Goal: Task Accomplishment & Management: Complete application form

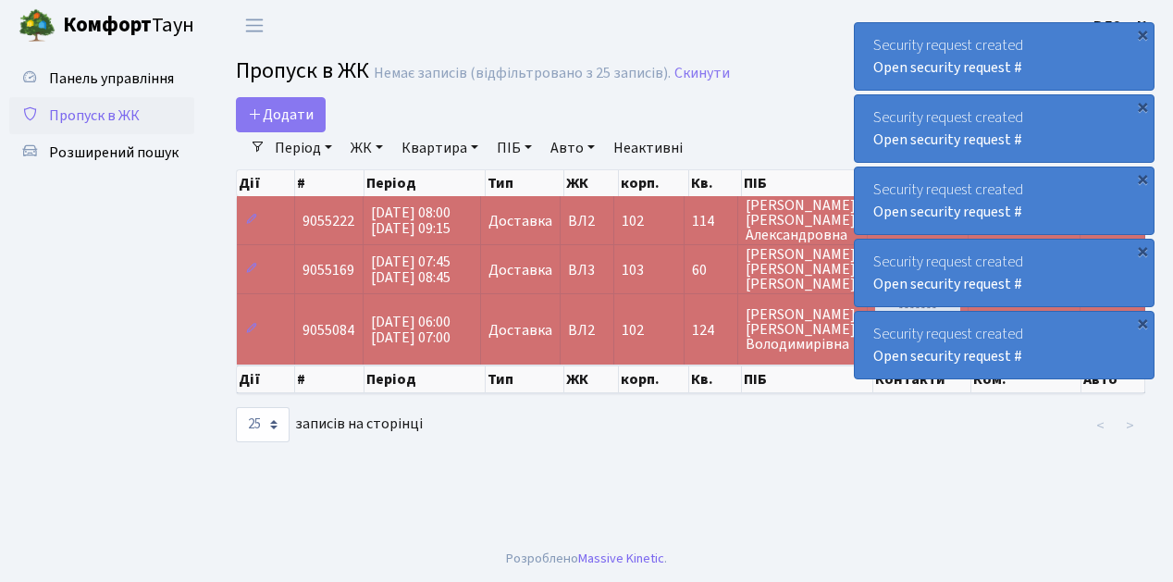
select select "25"
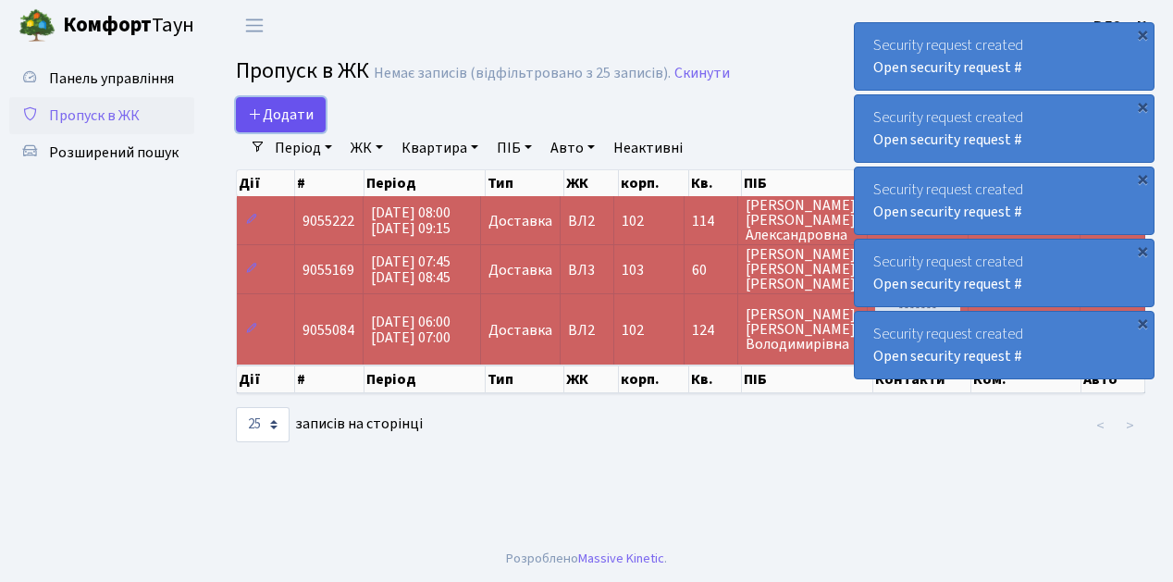
click at [316, 129] on link "Додати" at bounding box center [281, 114] width 90 height 35
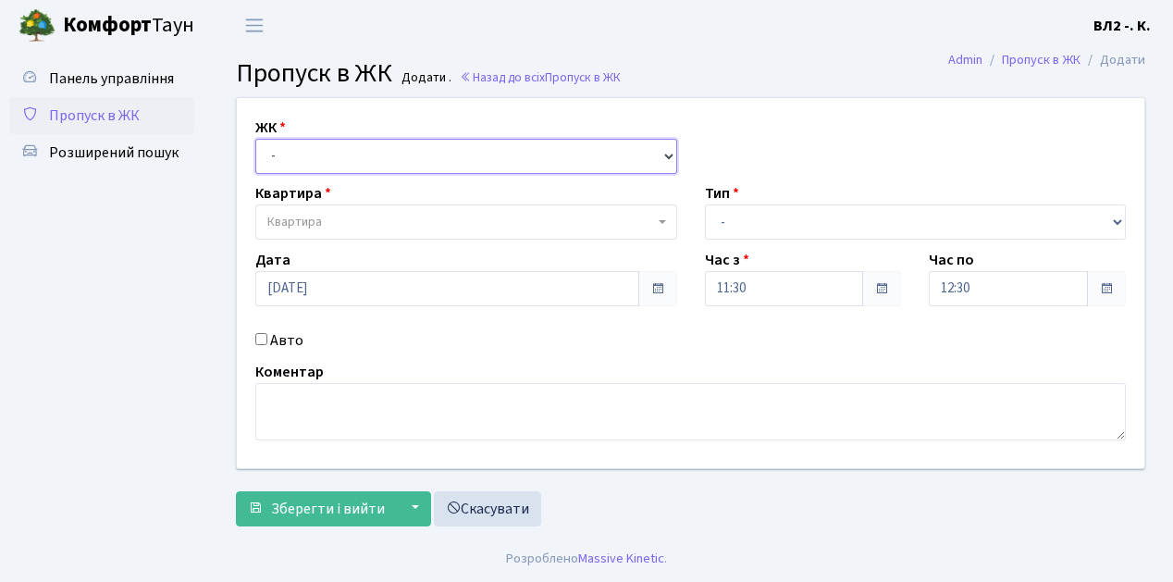
click at [666, 152] on select "- [STREET_ADDRESS][PERSON_NAME]" at bounding box center [466, 156] width 422 height 35
select select "317"
click at [255, 139] on select "- ВЛ1, Ужгородський пров., 4/1 ВЛ2, пр.Голосіївський, 76 ВЛ3, пр.Голосіївський,…" at bounding box center [466, 156] width 422 height 35
select select
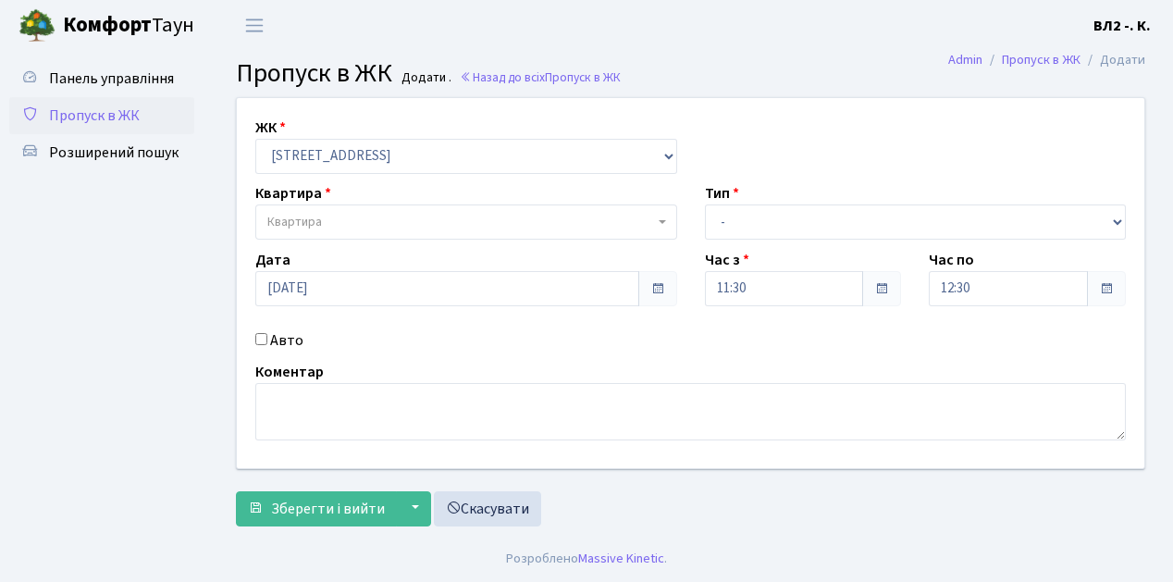
click at [660, 218] on span "Квартира" at bounding box center [466, 221] width 422 height 35
type input "32"
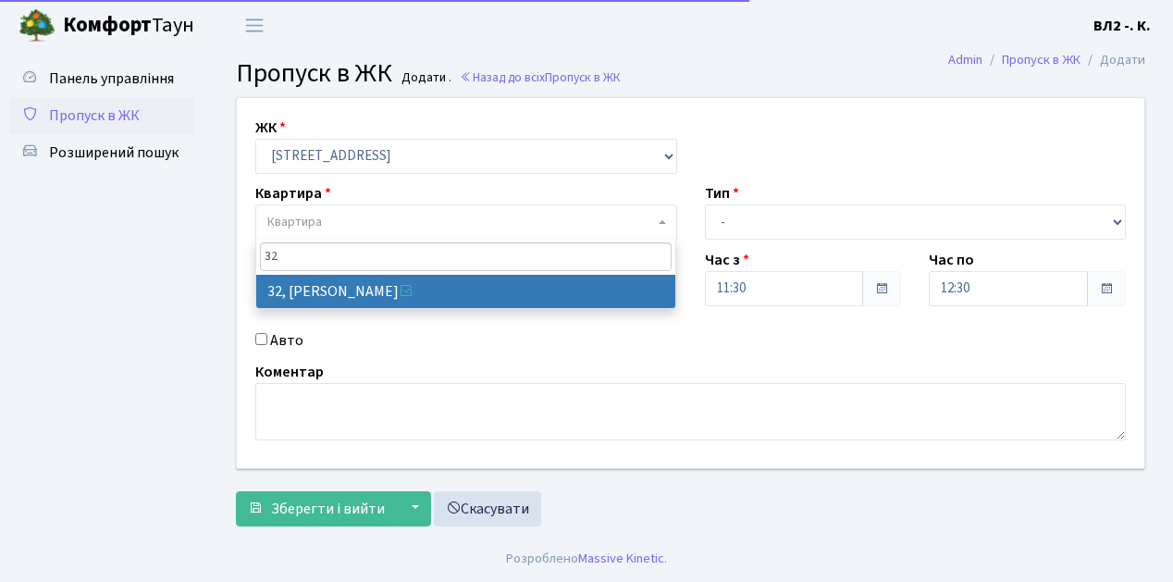
select select "38035"
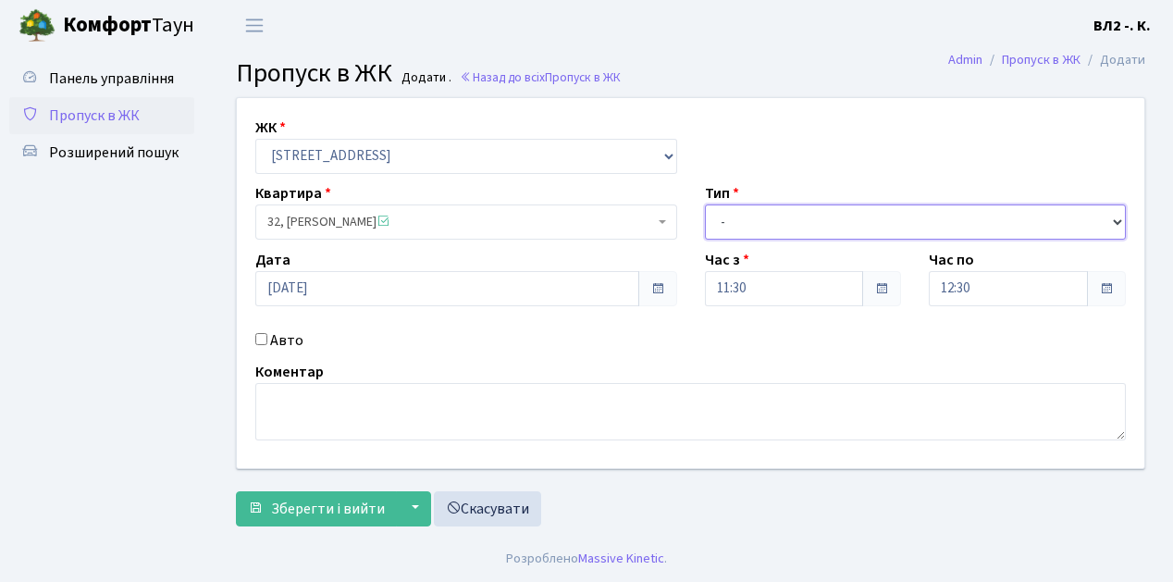
click at [1118, 219] on select "- Доставка Таксі Гості Сервіс" at bounding box center [916, 221] width 422 height 35
select select "1"
click at [705, 204] on select "- Доставка Таксі Гості Сервіс" at bounding box center [916, 221] width 422 height 35
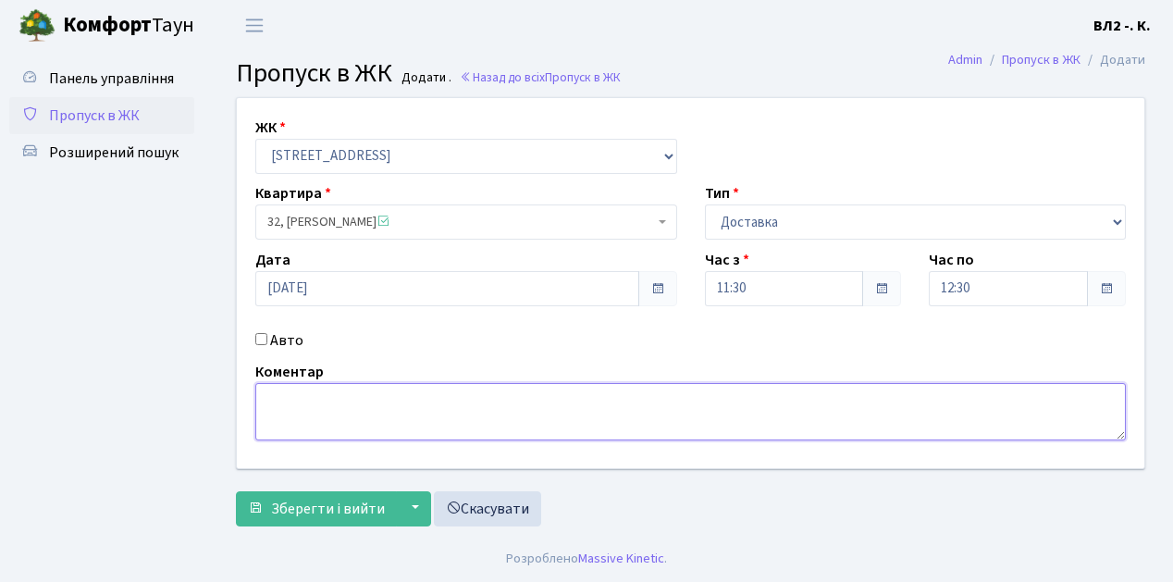
click at [285, 397] on textarea at bounding box center [690, 411] width 870 height 57
type textarea "Bolt 11-34"
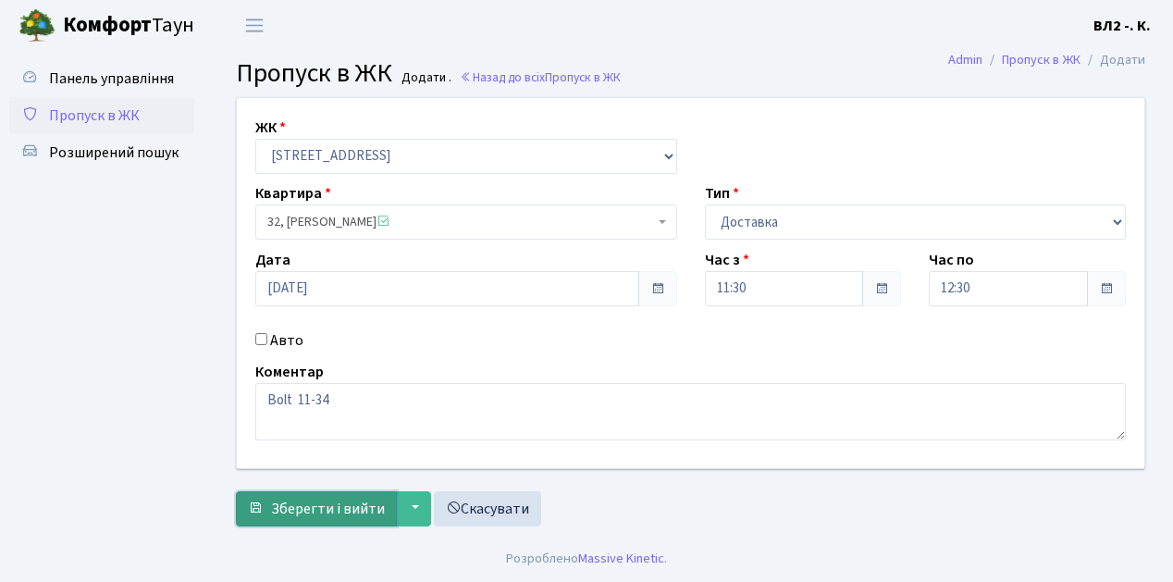
click at [279, 514] on span "Зберегти і вийти" at bounding box center [328, 508] width 114 height 20
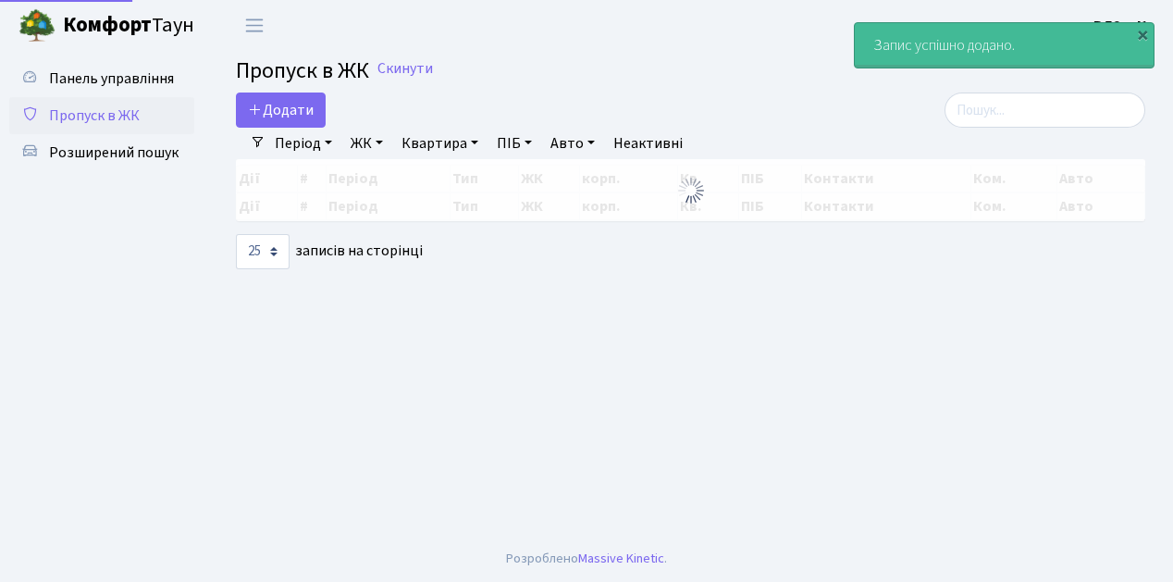
select select "25"
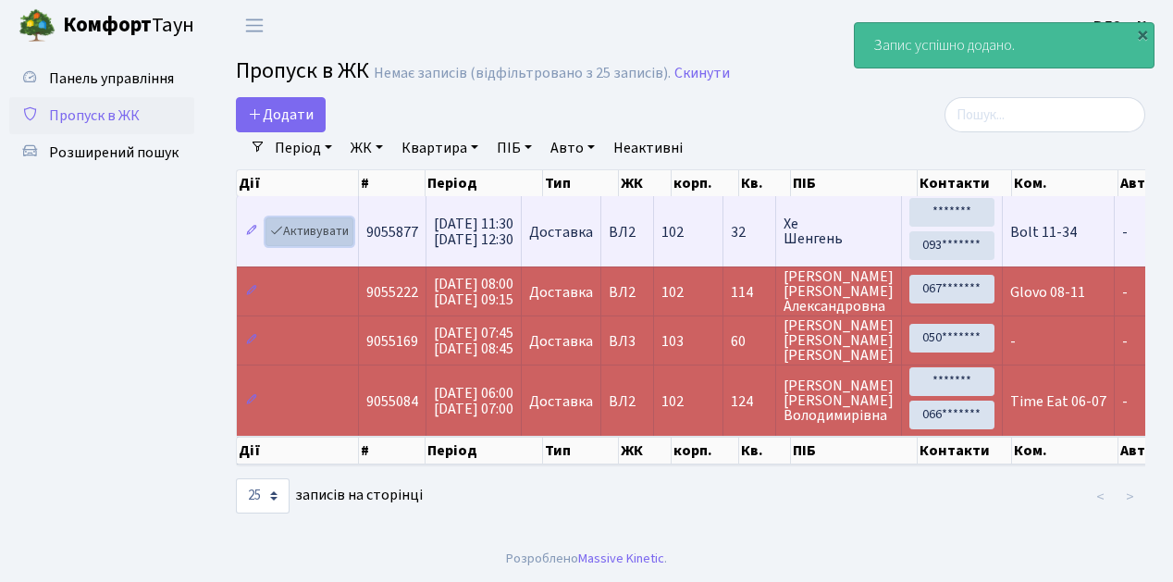
click at [340, 241] on link "Активувати" at bounding box center [309, 231] width 88 height 29
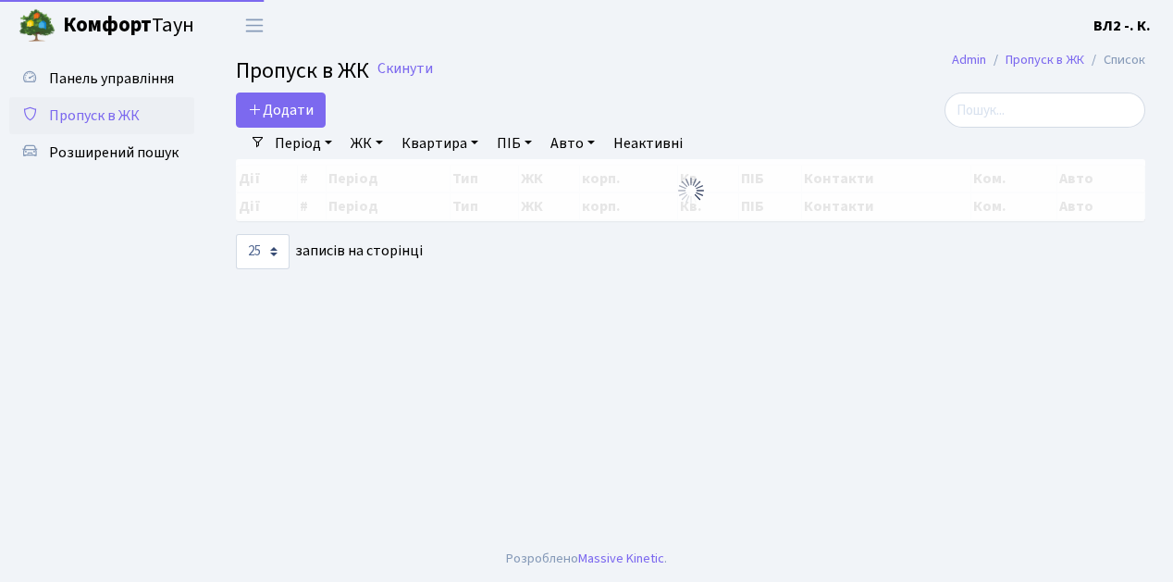
select select "25"
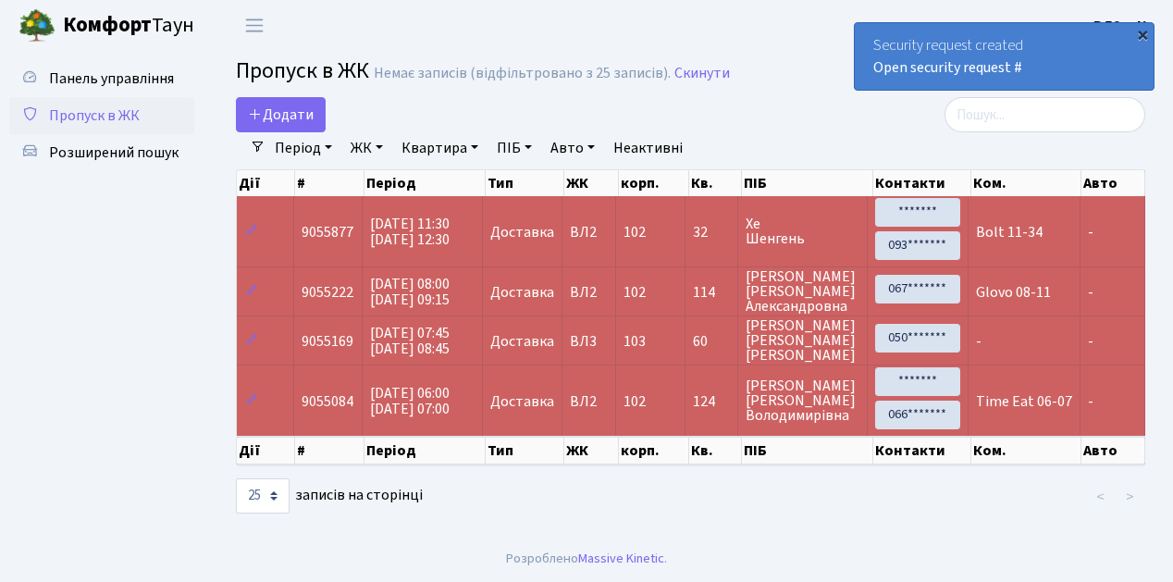
click at [1143, 39] on div "×" at bounding box center [1142, 34] width 18 height 18
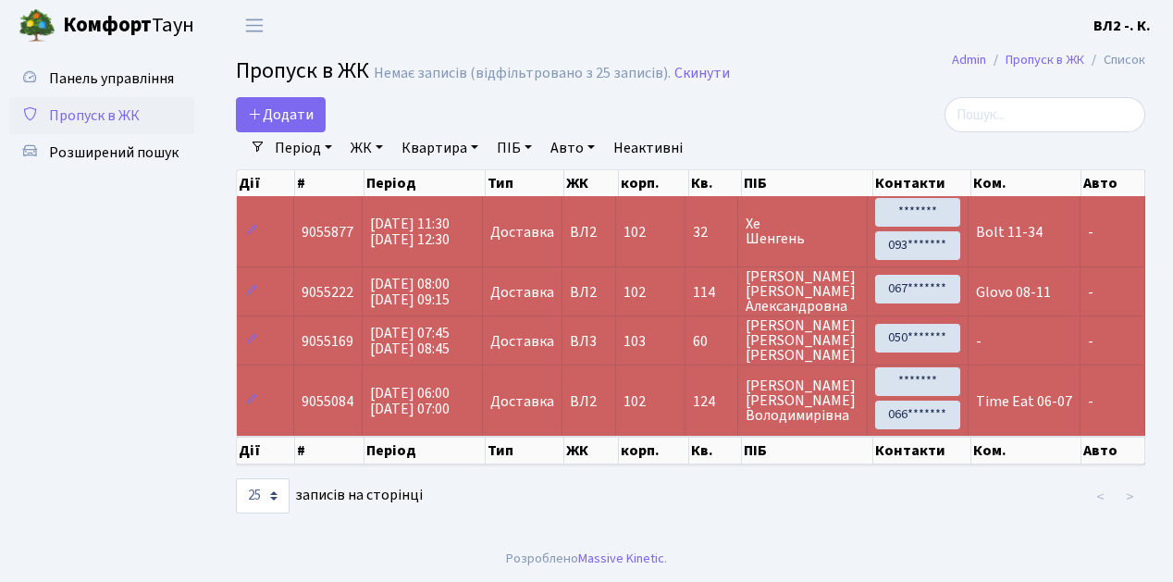
click at [975, 247] on td "Bolt 11-34" at bounding box center [1024, 231] width 112 height 70
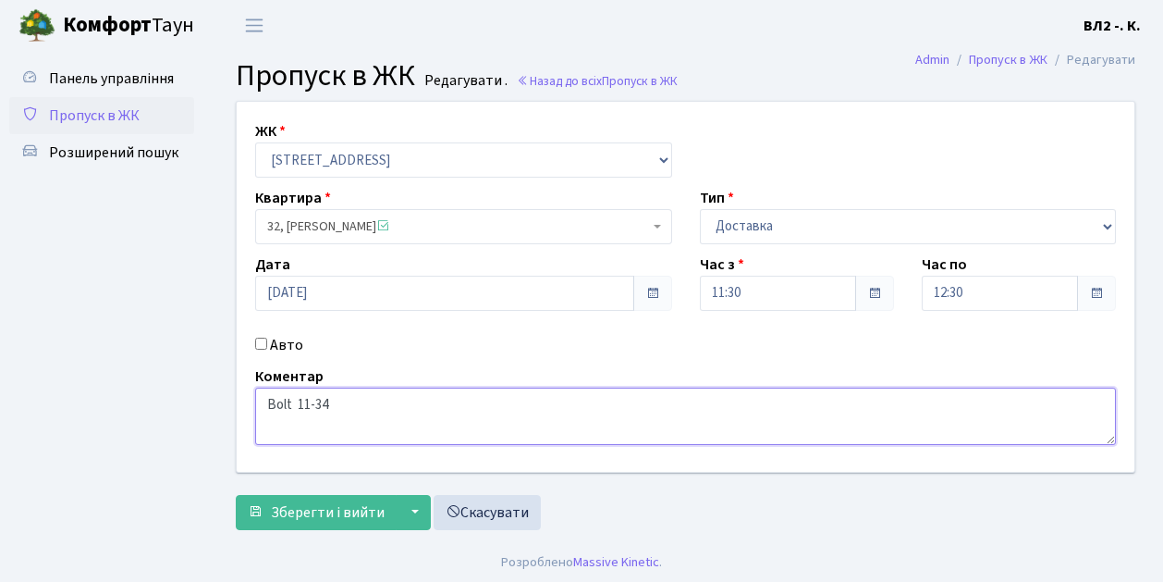
click at [290, 401] on textarea "Bolt 11-34" at bounding box center [685, 415] width 861 height 57
type textarea "Bolt Food 11-34"
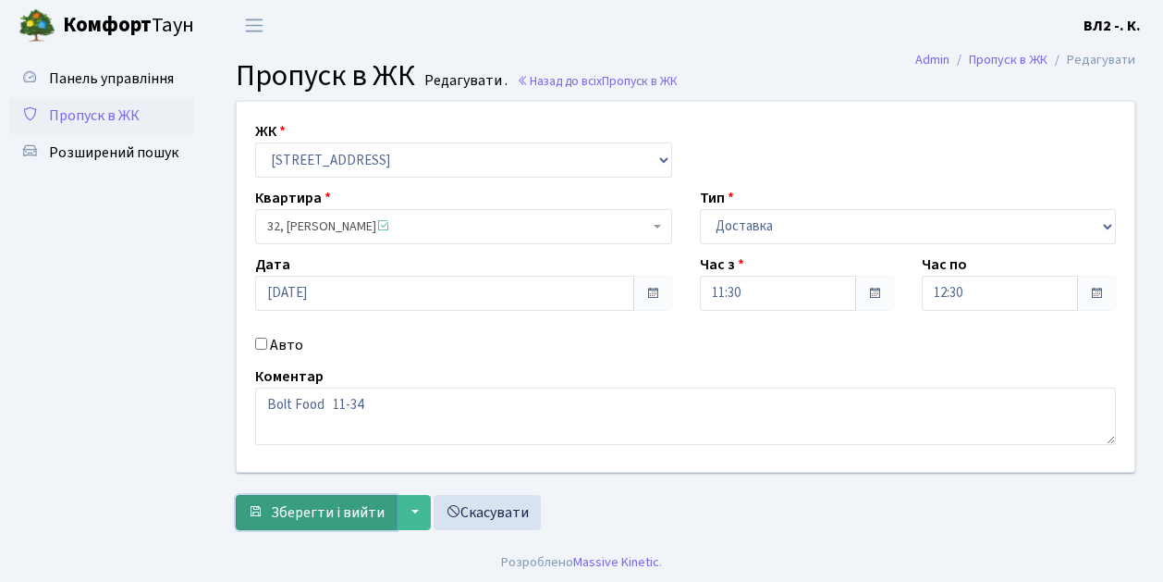
click at [298, 520] on span "Зберегти і вийти" at bounding box center [328, 512] width 114 height 20
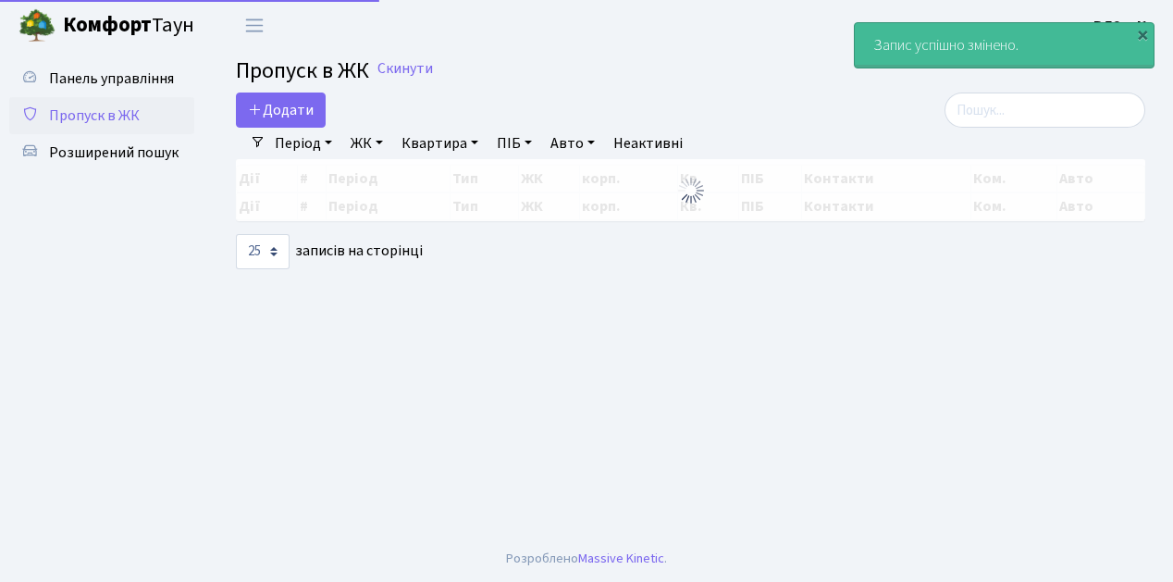
select select "25"
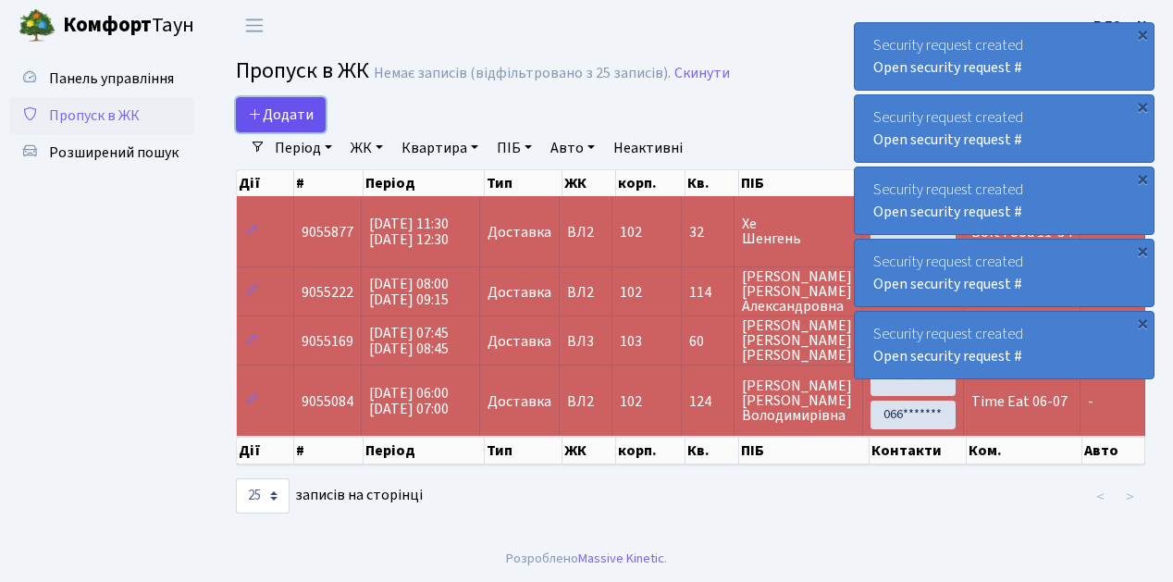
click at [319, 129] on link "Додати" at bounding box center [281, 114] width 90 height 35
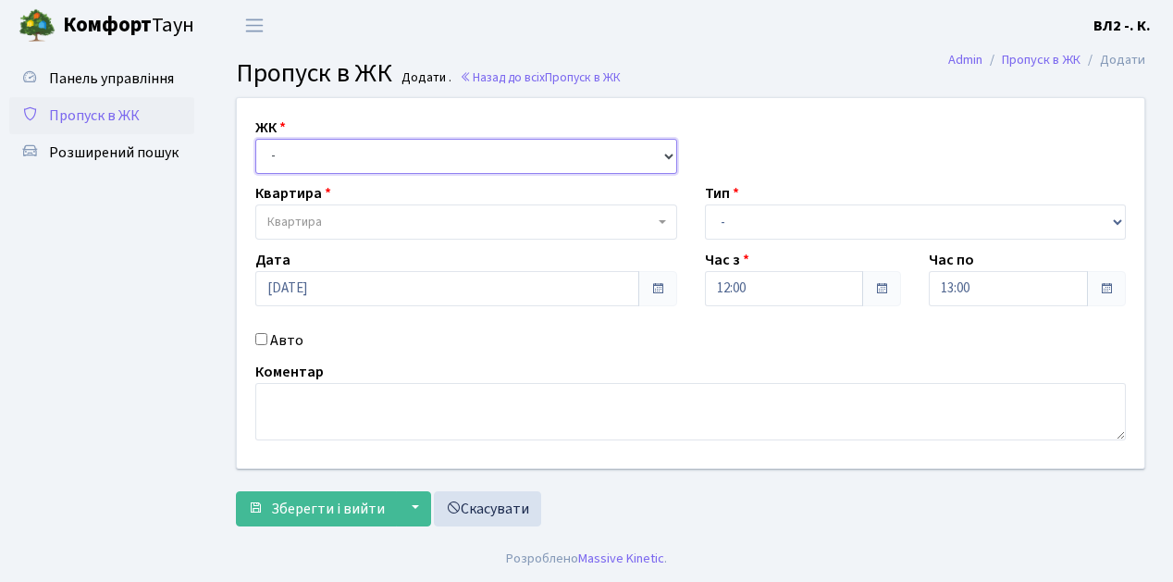
click at [669, 154] on select "- [STREET_ADDRESS][PERSON_NAME]" at bounding box center [466, 156] width 422 height 35
select select "317"
click at [255, 139] on select "- [STREET_ADDRESS][PERSON_NAME]" at bounding box center [466, 156] width 422 height 35
select select
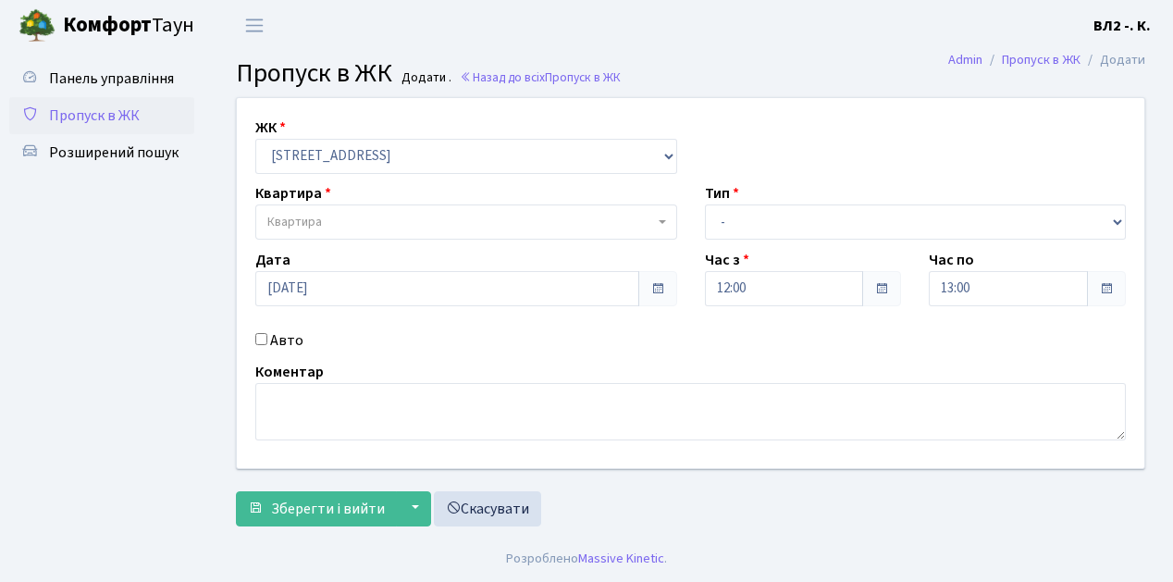
click at [651, 218] on span "Квартира" at bounding box center [460, 222] width 387 height 18
type input "32"
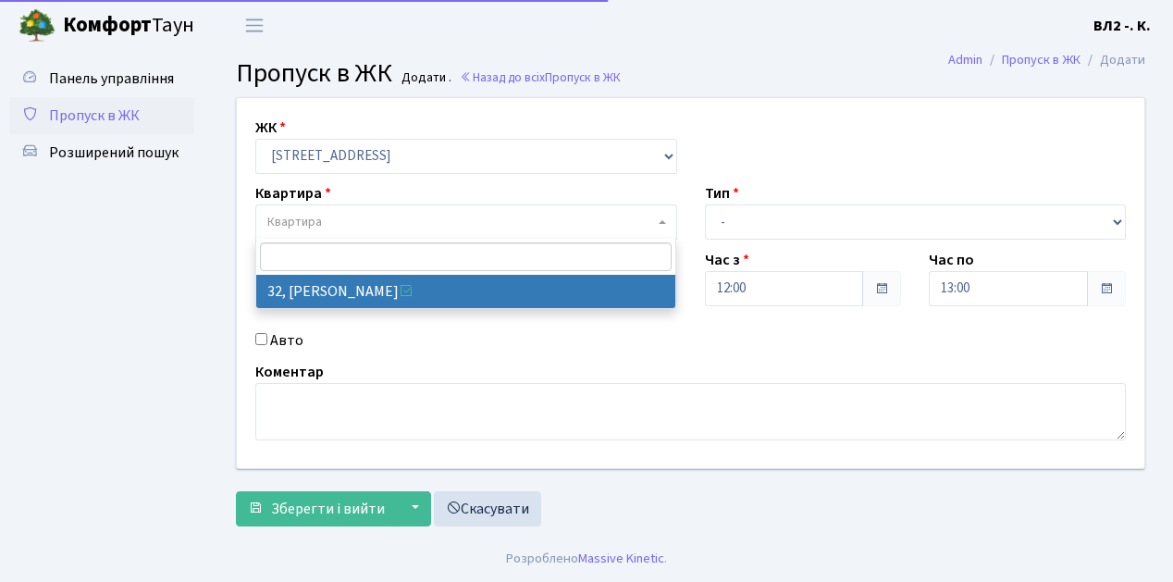
select select "38035"
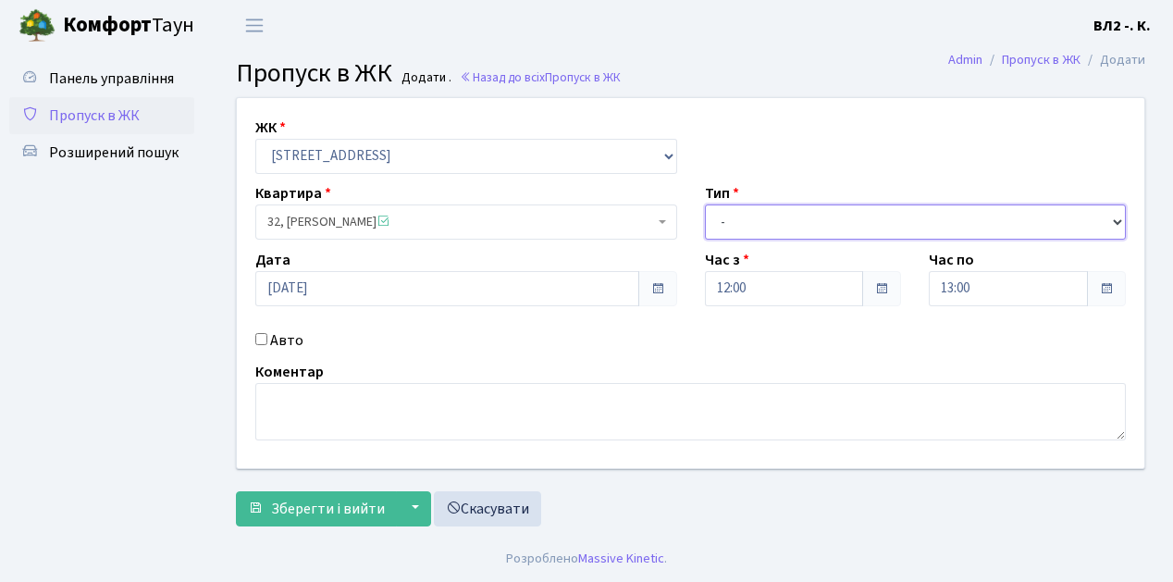
drag, startPoint x: 1121, startPoint y: 216, endPoint x: 977, endPoint y: 202, distance: 145.0
click at [1121, 216] on select "- Доставка Таксі Гості Сервіс" at bounding box center [916, 221] width 422 height 35
select select "1"
click at [705, 204] on select "- Доставка Таксі Гості Сервіс" at bounding box center [916, 221] width 422 height 35
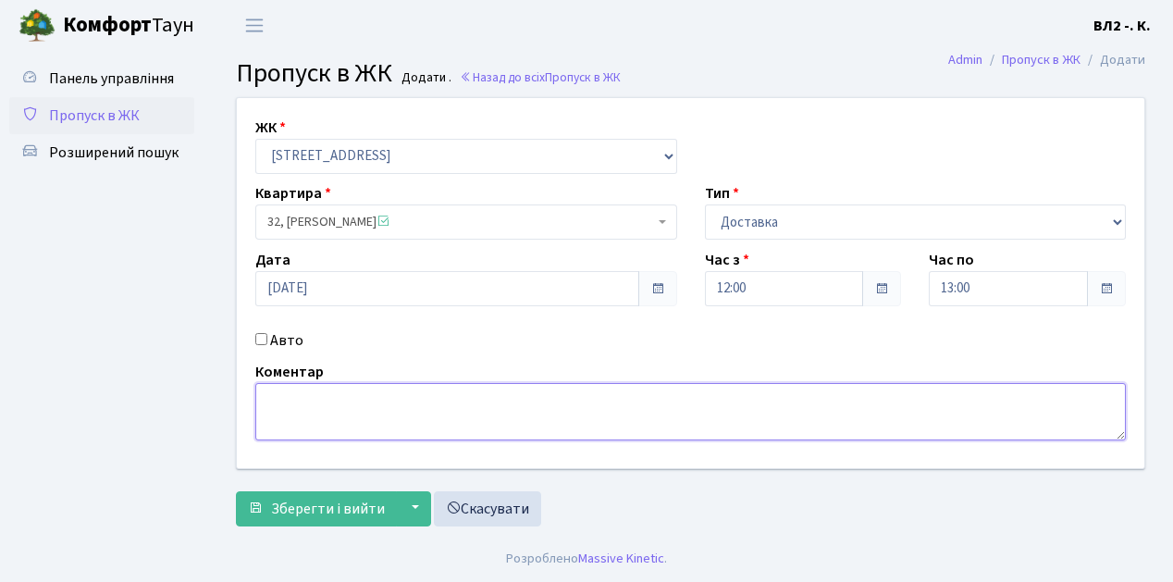
drag, startPoint x: 261, startPoint y: 398, endPoint x: 419, endPoint y: 366, distance: 161.2
click at [264, 396] on textarea at bounding box center [690, 411] width 870 height 57
type textarea "Glovo 12-00"
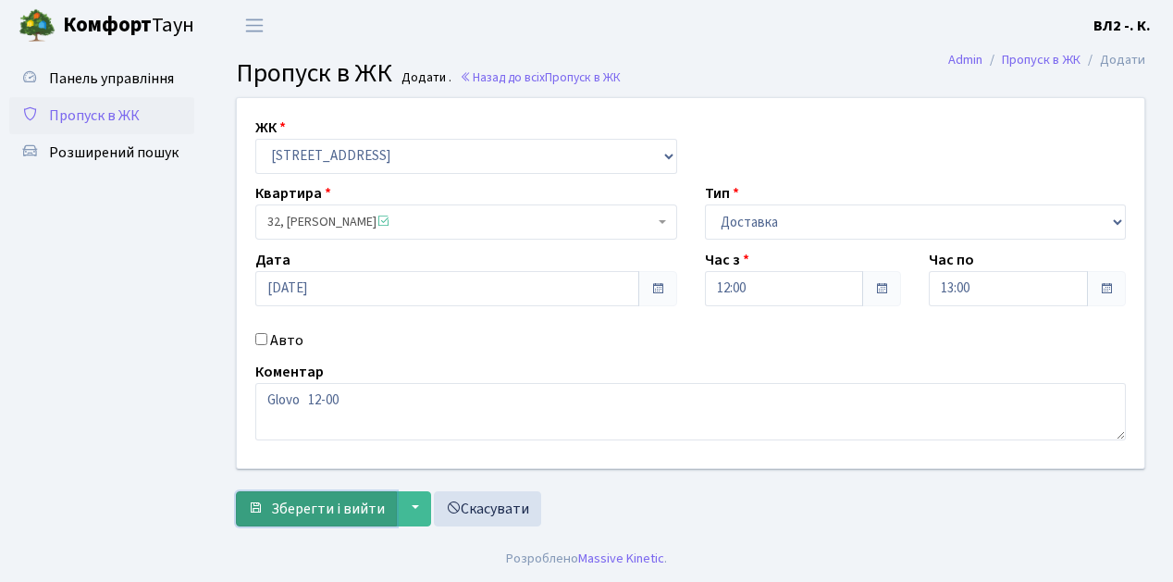
click at [387, 521] on button "Зберегти і вийти" at bounding box center [316, 508] width 161 height 35
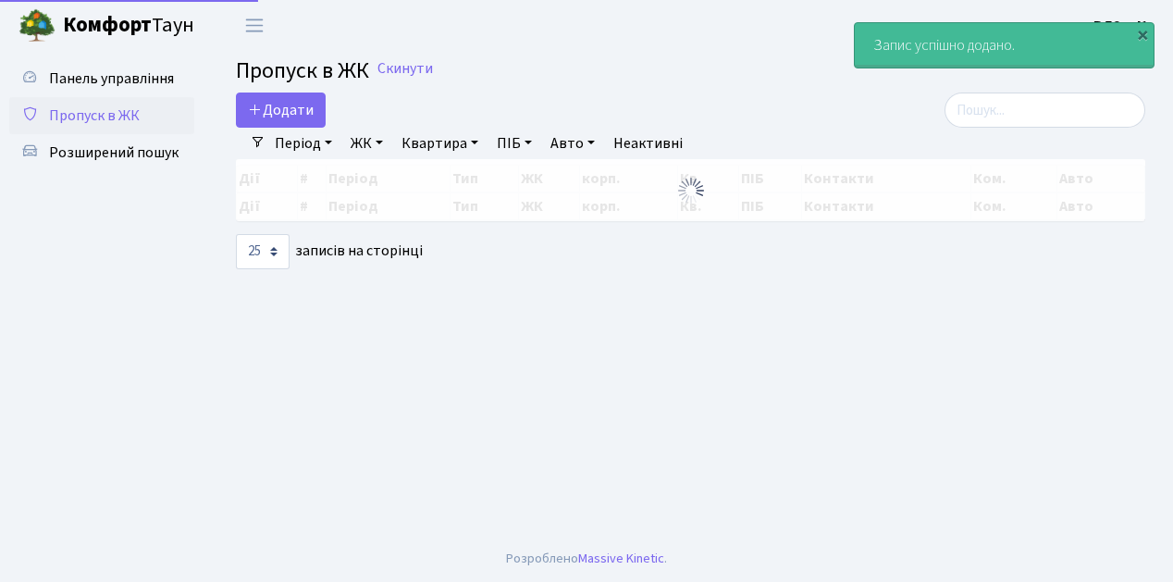
select select "25"
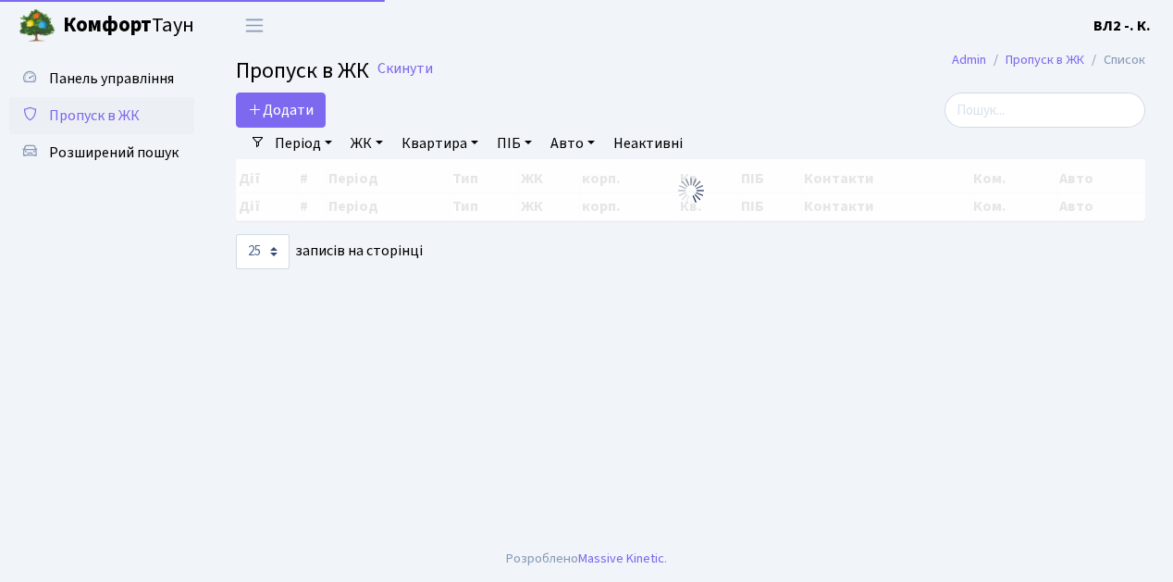
select select "25"
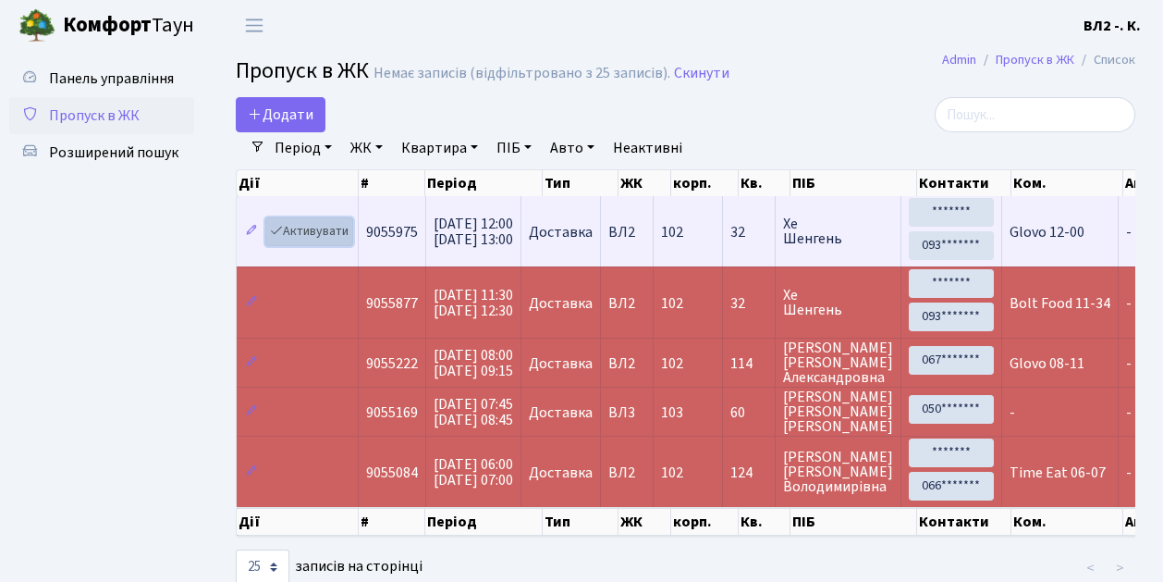
click at [348, 244] on link "Активувати" at bounding box center [309, 231] width 88 height 29
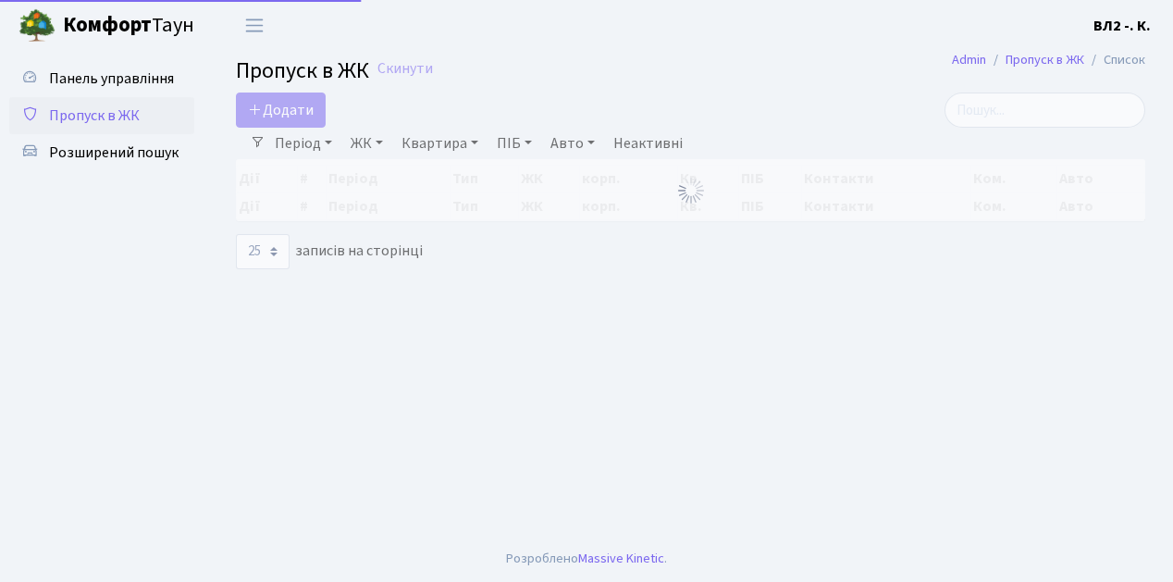
select select "25"
